Goal: Task Accomplishment & Management: Manage account settings

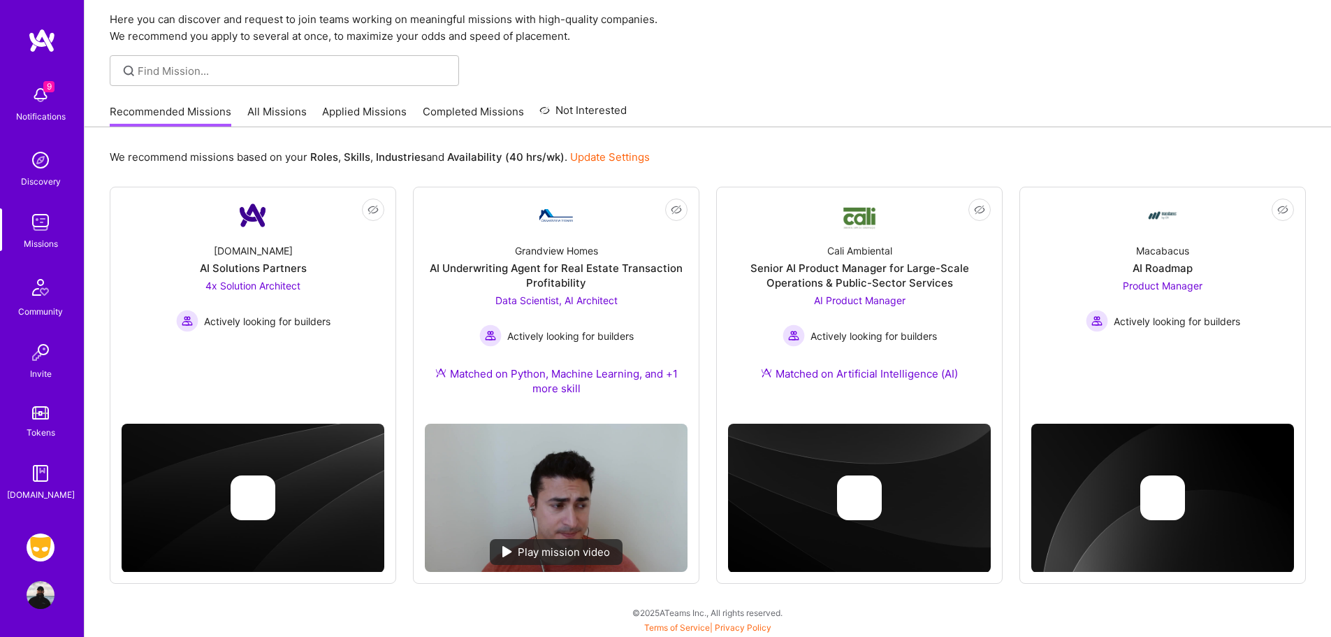
scroll to position [49, 0]
click at [43, 552] on img at bounding box center [41, 547] width 28 height 28
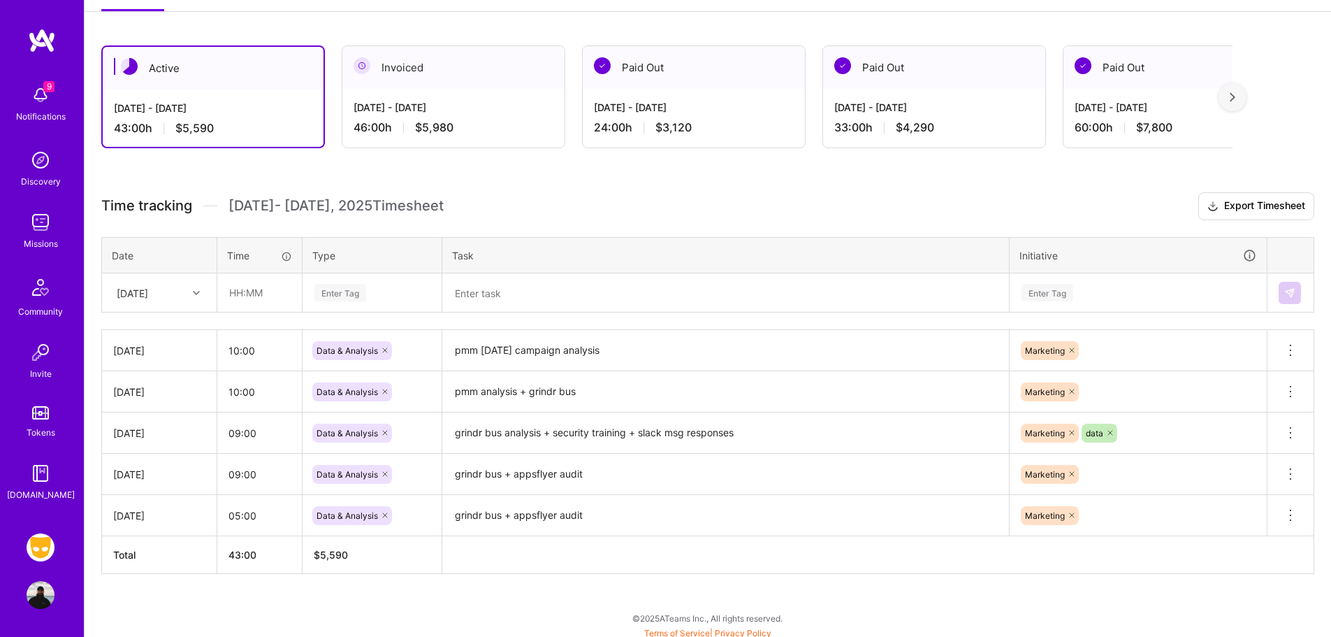
scroll to position [217, 0]
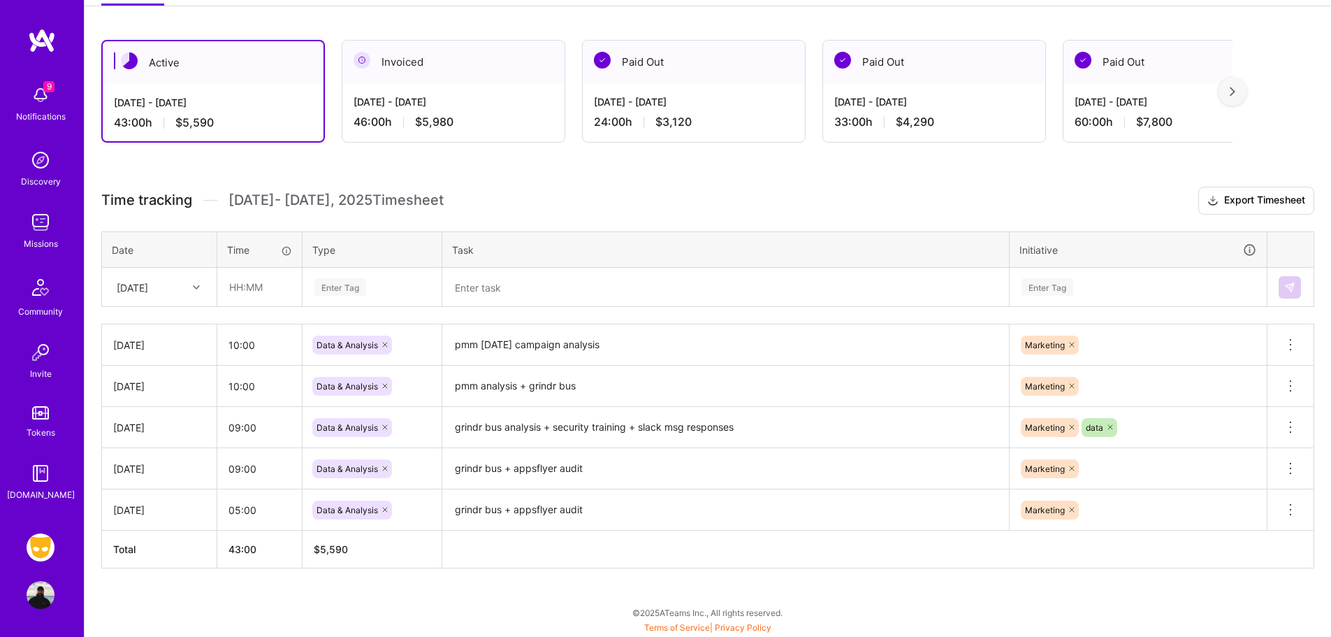
click at [501, 73] on div "Invoiced" at bounding box center [453, 62] width 222 height 43
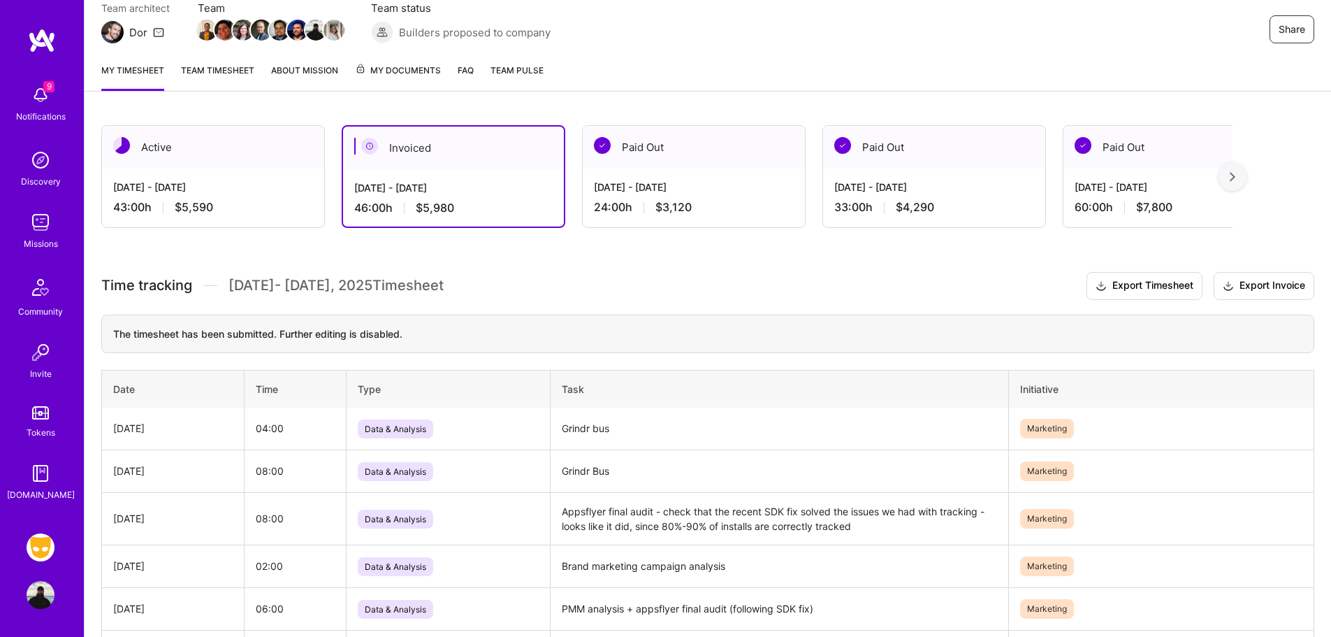
scroll to position [123, 0]
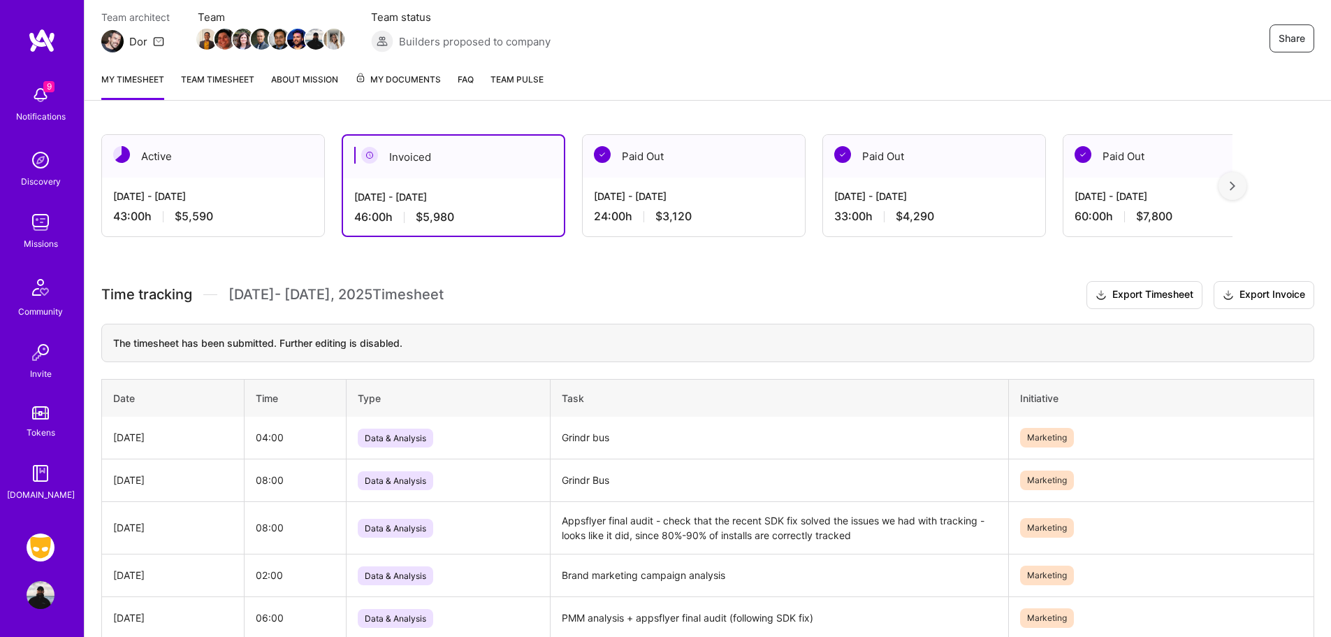
click at [203, 177] on div "Active" at bounding box center [213, 156] width 222 height 43
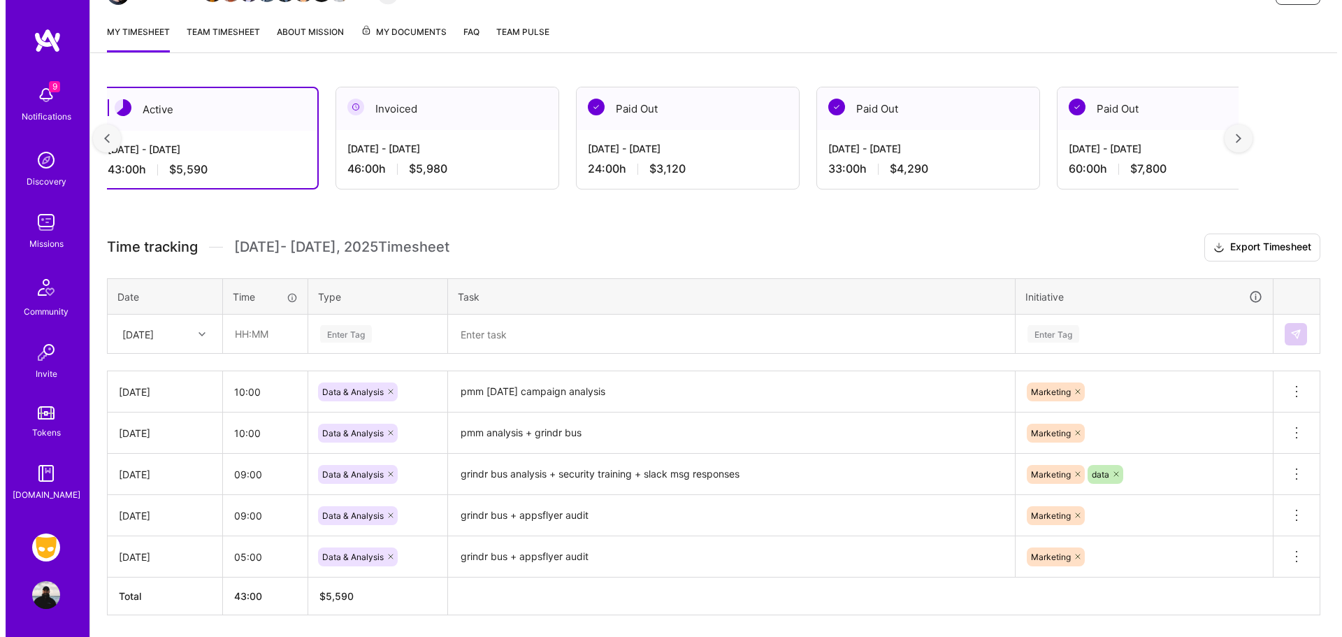
scroll to position [217, 0]
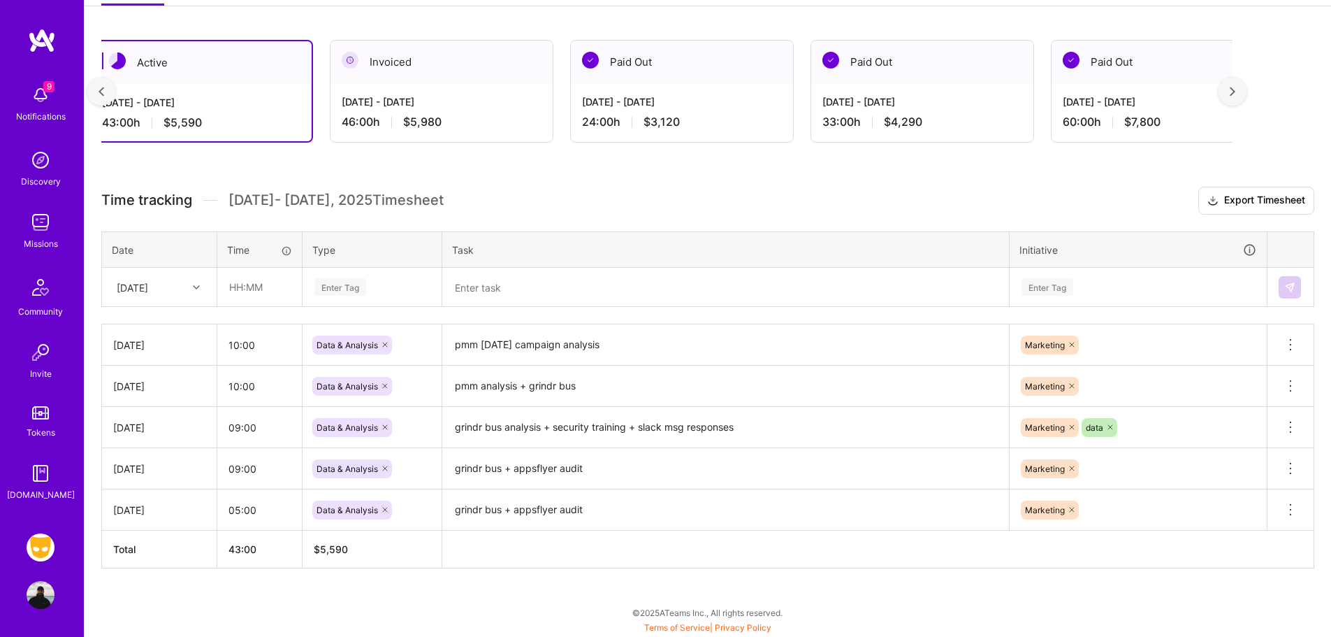
click at [27, 94] on img at bounding box center [41, 95] width 28 height 28
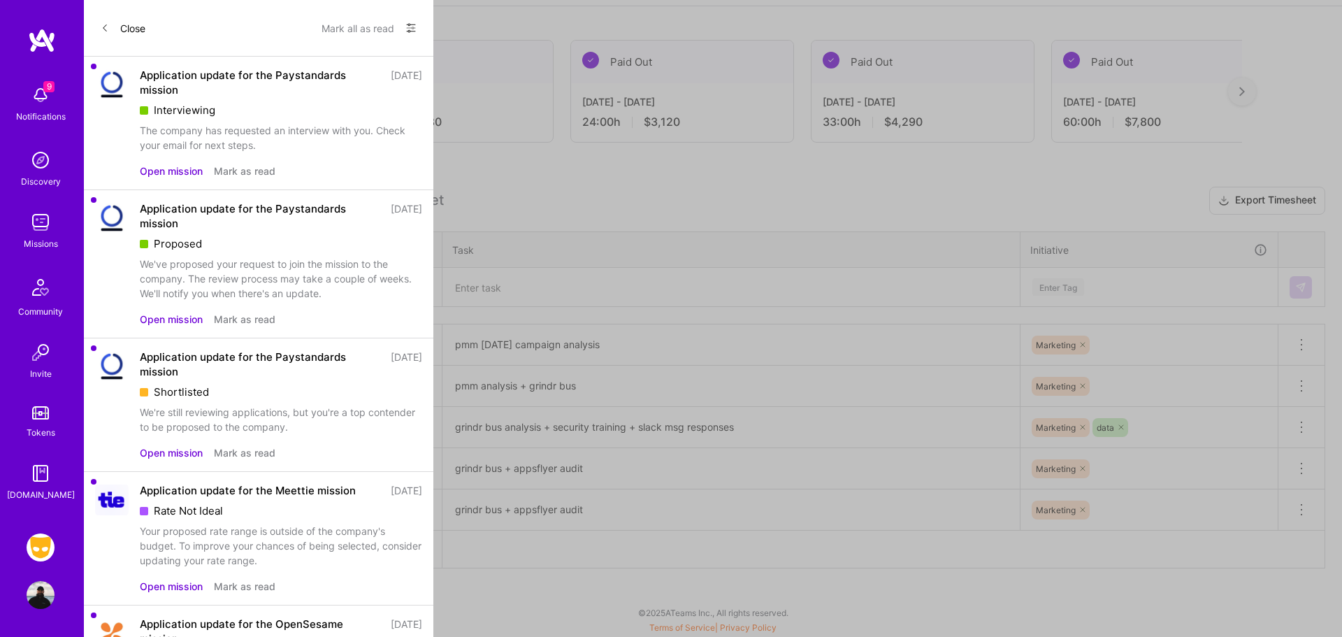
click at [200, 170] on button "Open mission" at bounding box center [171, 171] width 63 height 15
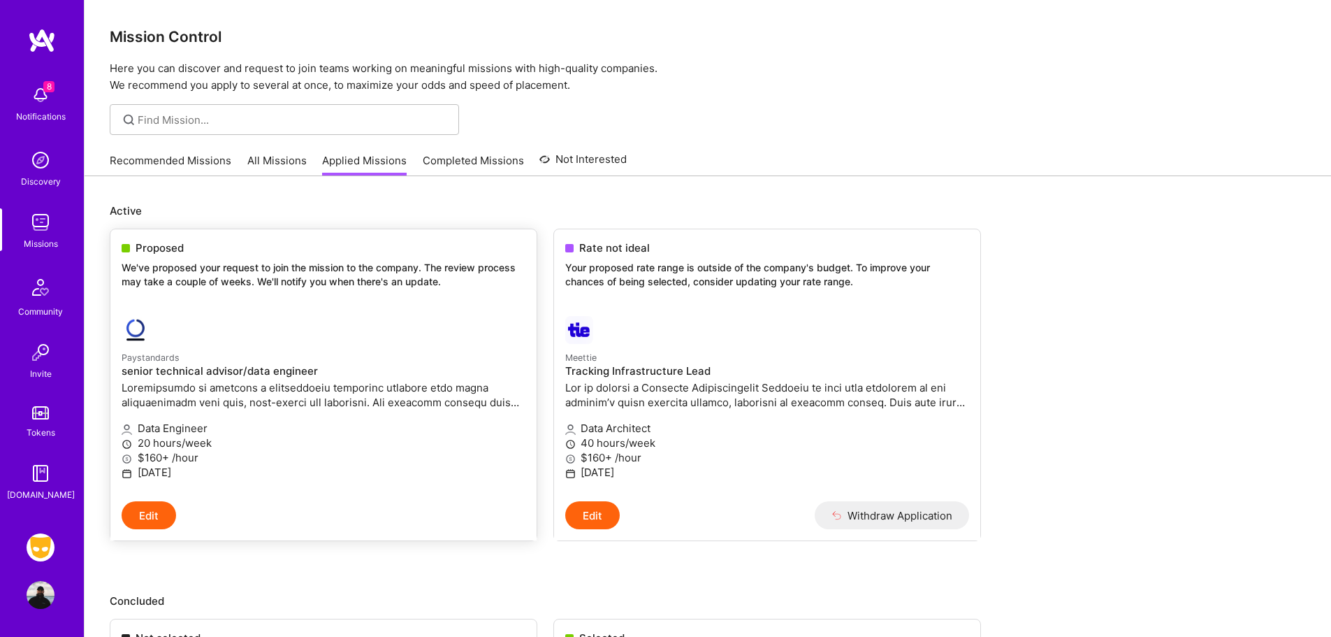
click at [344, 259] on div "Proposed We've proposed your request to join the mission to the company. The re…" at bounding box center [323, 266] width 426 height 75
click at [29, 546] on img at bounding box center [41, 547] width 28 height 28
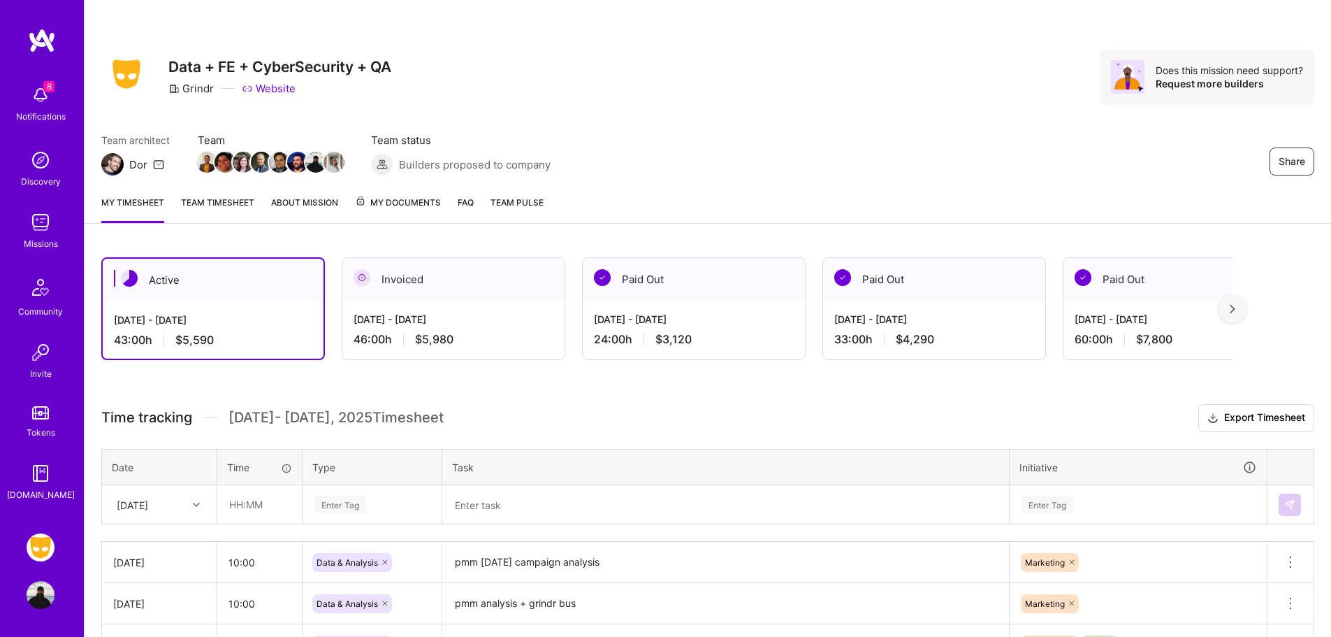
click at [747, 335] on div "24:00 h $3,120" at bounding box center [694, 339] width 200 height 15
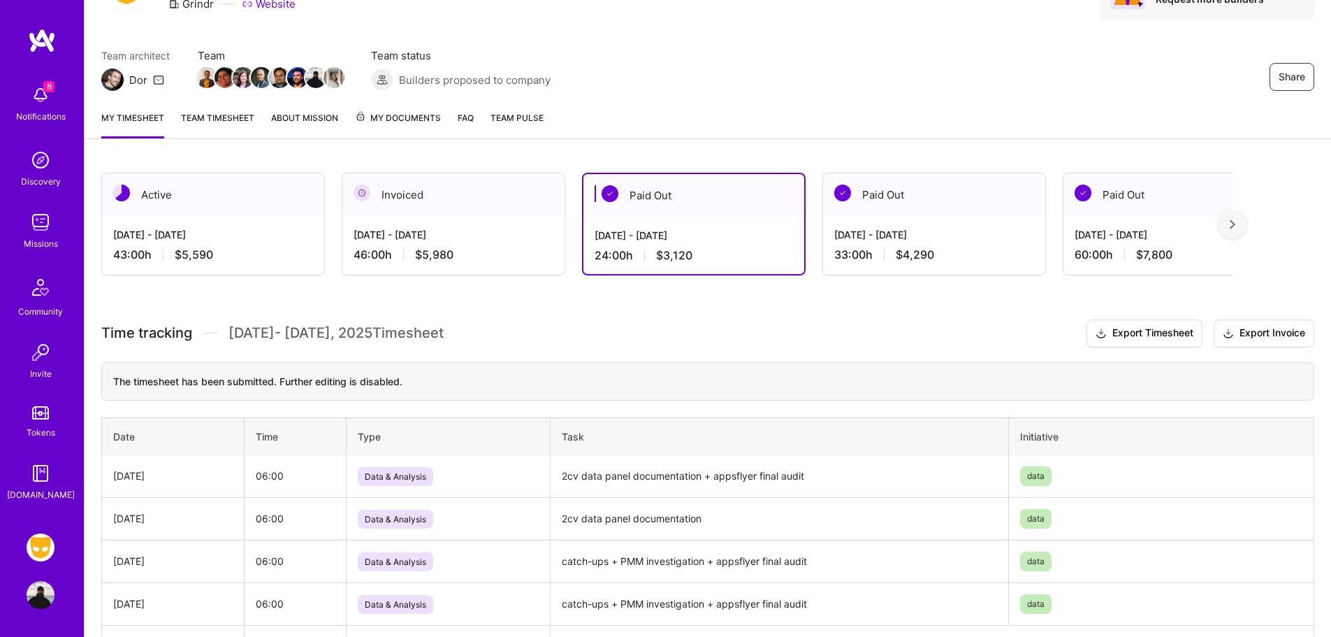
scroll to position [180, 0]
